Goal: Find specific page/section: Find specific page/section

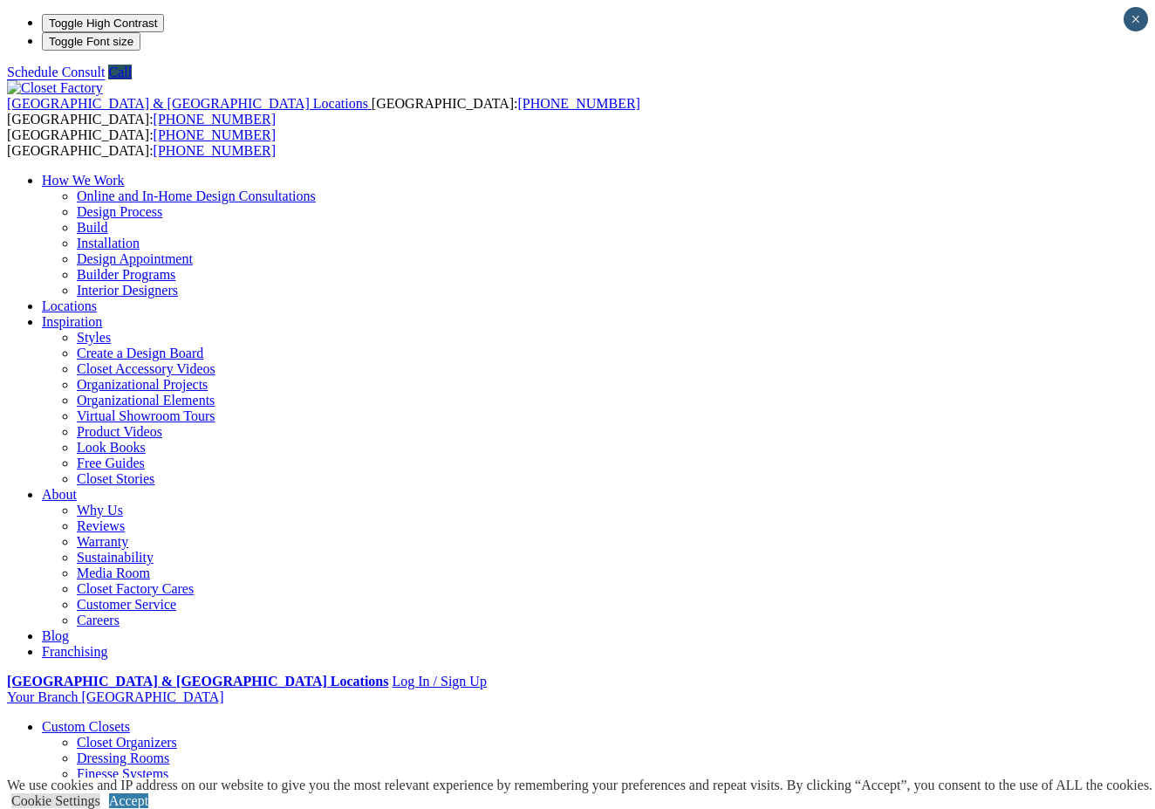
click at [1090, 689] on li "Your Branch [GEOGRAPHIC_DATA] ZIP code *" at bounding box center [577, 697] width 1141 height 16
type input "*****"
click input "*" at bounding box center [0, 0] width 0 height 0
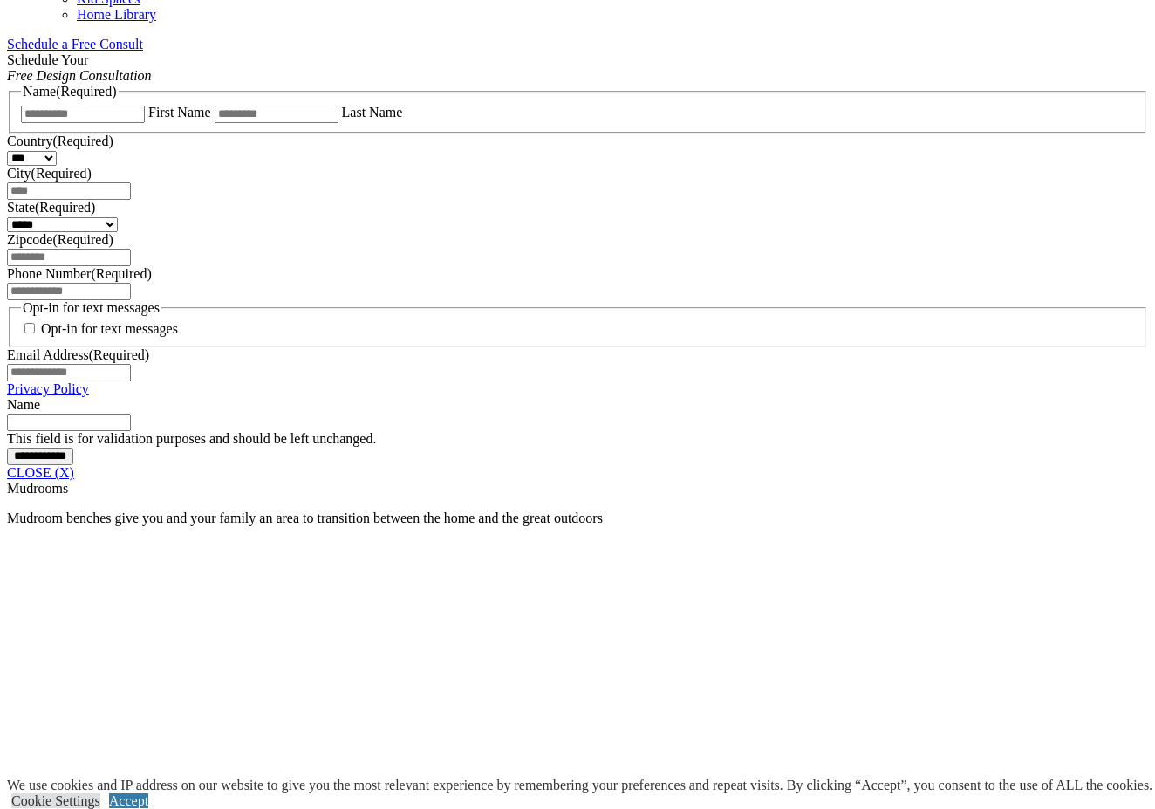
scroll to position [1138, 0]
